Goal: Information Seeking & Learning: Learn about a topic

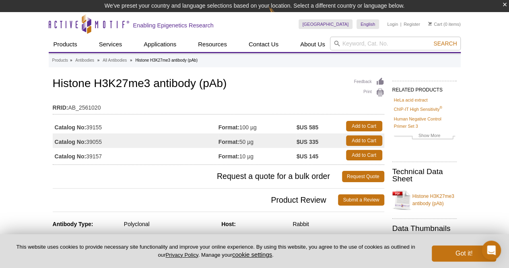
click at [284, 102] on td "RRID: AB_2561020" at bounding box center [219, 105] width 332 height 13
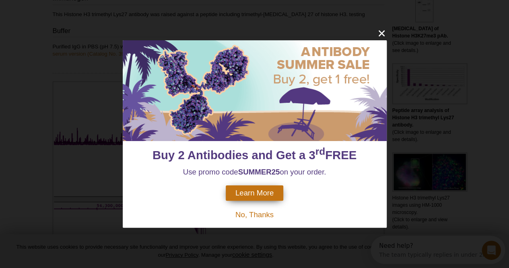
drag, startPoint x: 478, startPoint y: 62, endPoint x: 378, endPoint y: 32, distance: 105.0
click at [378, 32] on div "Buy 2 Antibodies and Get a 3 rd FREE Use promo code SUMMER25 on your order. Lea…" at bounding box center [254, 134] width 509 height 268
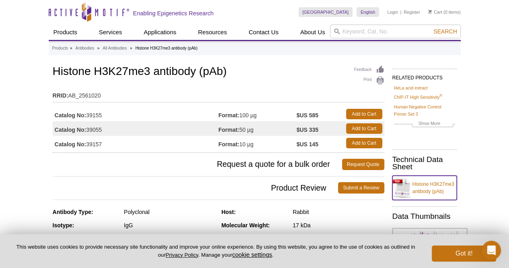
click at [424, 186] on link "Histone H3K27me3 antibody (pAb)" at bounding box center [425, 188] width 64 height 24
